Goal: Transaction & Acquisition: Purchase product/service

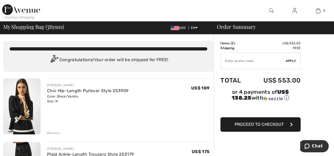
type input "EXTRA20"
type input "NEW15"
type input "NEW10"
type input "FREEXPRESS"
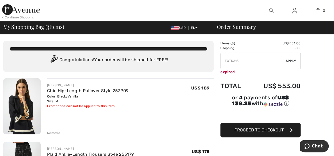
type input "FREEWALLET"
type input "SURPRISE"
type input "FLASH15"
type input "FREEDENIMBAG"
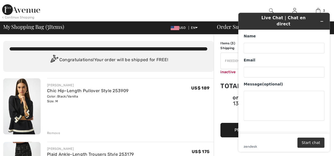
click at [321, 20] on icon "Minimize widget" at bounding box center [322, 22] width 4 height 4
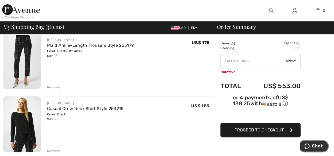
scroll to position [120, 0]
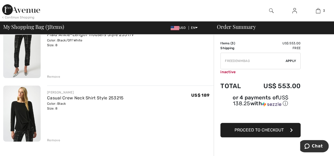
click at [262, 129] on span "Proceed to Checkout" at bounding box center [259, 130] width 49 height 5
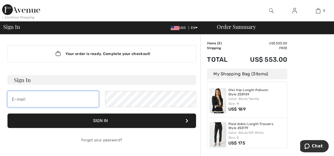
type input "[EMAIL_ADDRESS][DOMAIN_NAME]"
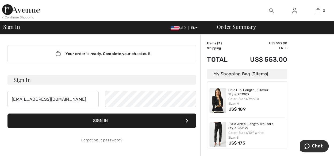
click at [112, 122] on button "Sign In" at bounding box center [101, 121] width 189 height 14
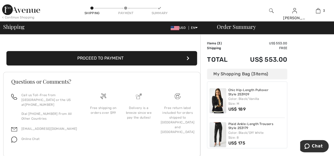
scroll to position [196, 0]
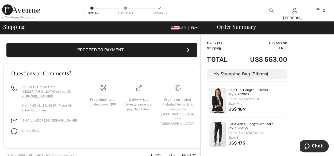
click at [187, 52] on button "Proceed to Payment" at bounding box center [101, 50] width 191 height 14
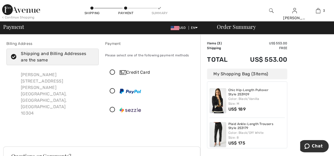
click at [113, 73] on icon at bounding box center [113, 73] width 14 height 6
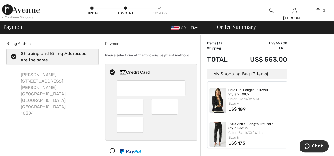
click at [49, 56] on div "Shipping and Billing Addresses are the same" at bounding box center [56, 57] width 70 height 13
click at [91, 56] on input "Shipping and Billing Addresses are the same" at bounding box center [92, 57] width 3 height 16
checkbox input "false"
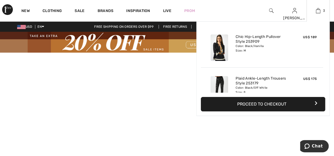
click at [275, 99] on button "Proceed to Checkout" at bounding box center [263, 104] width 125 height 14
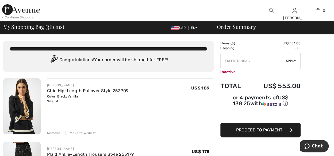
click at [264, 134] on button "Proceed to Payment" at bounding box center [261, 130] width 80 height 14
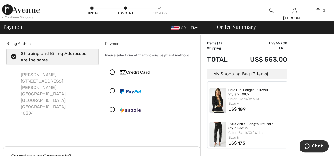
click at [15, 58] on icon at bounding box center [14, 57] width 14 height 6
click at [91, 58] on input "Shipping and Billing Addresses are the same" at bounding box center [92, 57] width 3 height 16
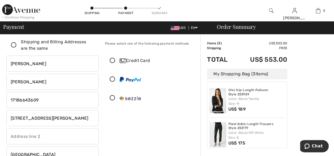
scroll to position [11, 0]
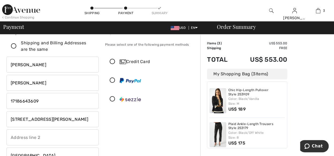
checkbox input "false"
click at [114, 62] on icon at bounding box center [113, 62] width 14 height 6
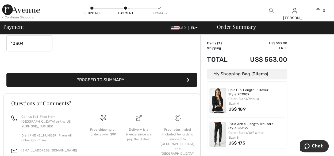
scroll to position [178, 0]
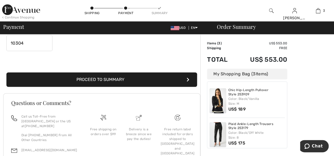
click at [155, 80] on button "Proceed to Summary" at bounding box center [101, 80] width 191 height 14
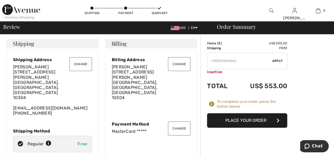
click at [183, 65] on button "Change" at bounding box center [179, 64] width 22 height 14
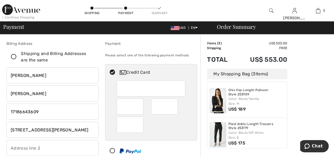
drag, startPoint x: 28, startPoint y: 72, endPoint x: -2, endPoint y: 69, distance: 30.1
click at [0, 69] on html "We value your privacy We use cookies to enhance your browsing experience, serve…" at bounding box center [167, 78] width 334 height 156
type input "Robert"
select select "FL"
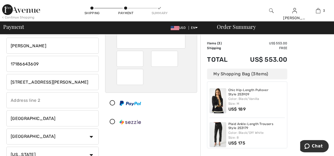
scroll to position [52, 0]
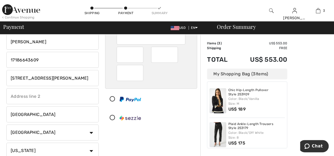
type input "Robert A"
drag, startPoint x: 55, startPoint y: 76, endPoint x: 2, endPoint y: 68, distance: 53.6
click at [2, 68] on div "Billing Address Shipping and Billing Addresses are the same Sharon Schwartz 10 …" at bounding box center [167, 151] width 334 height 336
type input "8266 Sandpiper Glen Drive"
drag, startPoint x: 41, startPoint y: 114, endPoint x: 7, endPoint y: 108, distance: 34.3
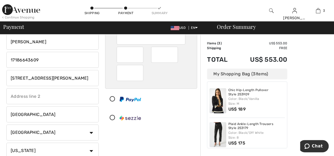
click at [7, 108] on input "Staten Island" at bounding box center [52, 115] width 92 height 16
type input "Lake Worth"
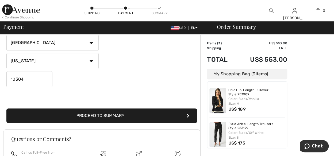
scroll to position [141, 0]
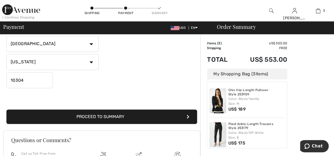
drag, startPoint x: 28, startPoint y: 81, endPoint x: -2, endPoint y: 77, distance: 30.3
type input "33467"
click at [114, 113] on button "Proceed to Summary" at bounding box center [101, 117] width 191 height 14
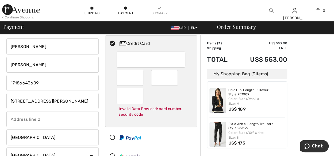
scroll to position [28, 0]
click at [38, 83] on input "phone" at bounding box center [52, 84] width 92 height 16
type input "17186643661"
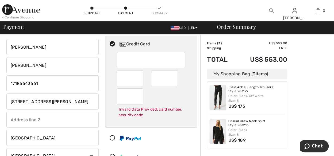
scroll to position [0, 0]
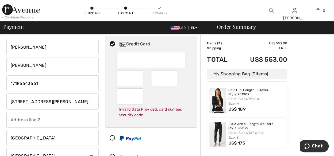
click at [161, 134] on div at bounding box center [150, 138] width 88 height 16
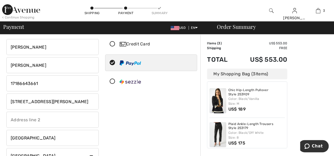
click at [114, 42] on icon at bounding box center [113, 45] width 14 height 6
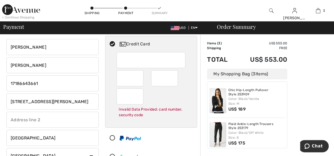
click at [170, 122] on div "Invalid Data Provided: card number, security code" at bounding box center [151, 90] width 69 height 76
click at [174, 136] on div at bounding box center [150, 138] width 88 height 16
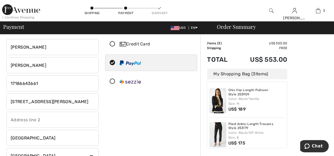
click at [182, 121] on div "Payment Please select one of the following payment methods Credit Card Invalid …" at bounding box center [151, 108] width 99 height 190
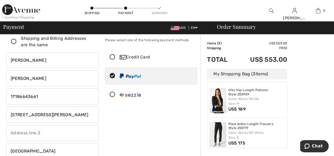
scroll to position [15, 0]
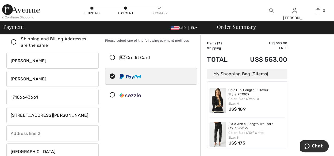
click at [115, 58] on icon at bounding box center [113, 58] width 14 height 6
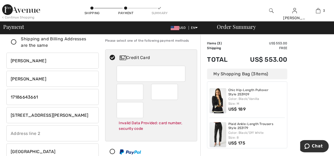
click at [140, 57] on div "Credit Card" at bounding box center [157, 58] width 74 height 6
click at [154, 128] on div "Invalid Data Provided: card number, security code" at bounding box center [151, 126] width 69 height 16
click at [182, 123] on div "Invalid Data Provided: card number, security code" at bounding box center [151, 126] width 69 height 16
click at [159, 134] on div "Invalid Data Provided: card number, security code" at bounding box center [151, 104] width 69 height 76
radio input "true"
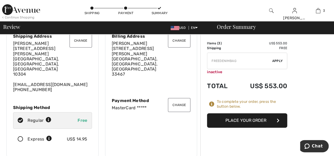
scroll to position [12, 0]
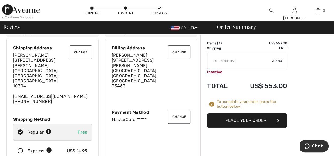
click at [241, 119] on button "Place Your Order" at bounding box center [247, 121] width 80 height 14
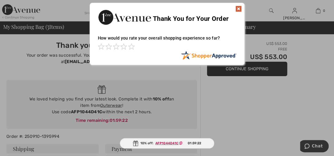
click at [236, 7] on img at bounding box center [239, 9] width 6 height 6
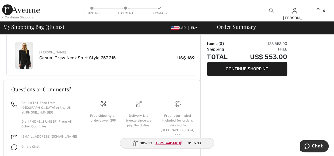
scroll to position [293, 0]
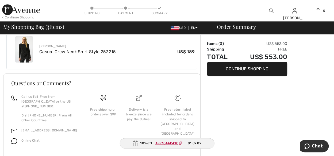
click at [167, 142] on ins "AFP1044D41C" at bounding box center [167, 144] width 23 height 4
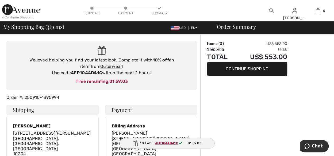
scroll to position [38, 0]
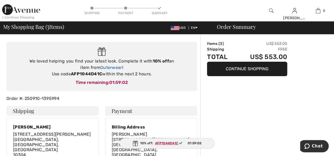
click at [109, 69] on link "Outerwear" at bounding box center [111, 67] width 22 height 5
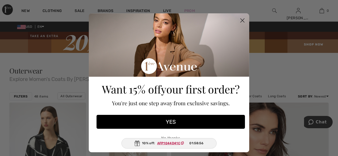
click at [240, 18] on circle "Close dialog" at bounding box center [242, 20] width 9 height 9
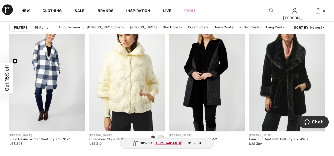
scroll to position [378, 0]
